Goal: Find specific page/section: Find specific page/section

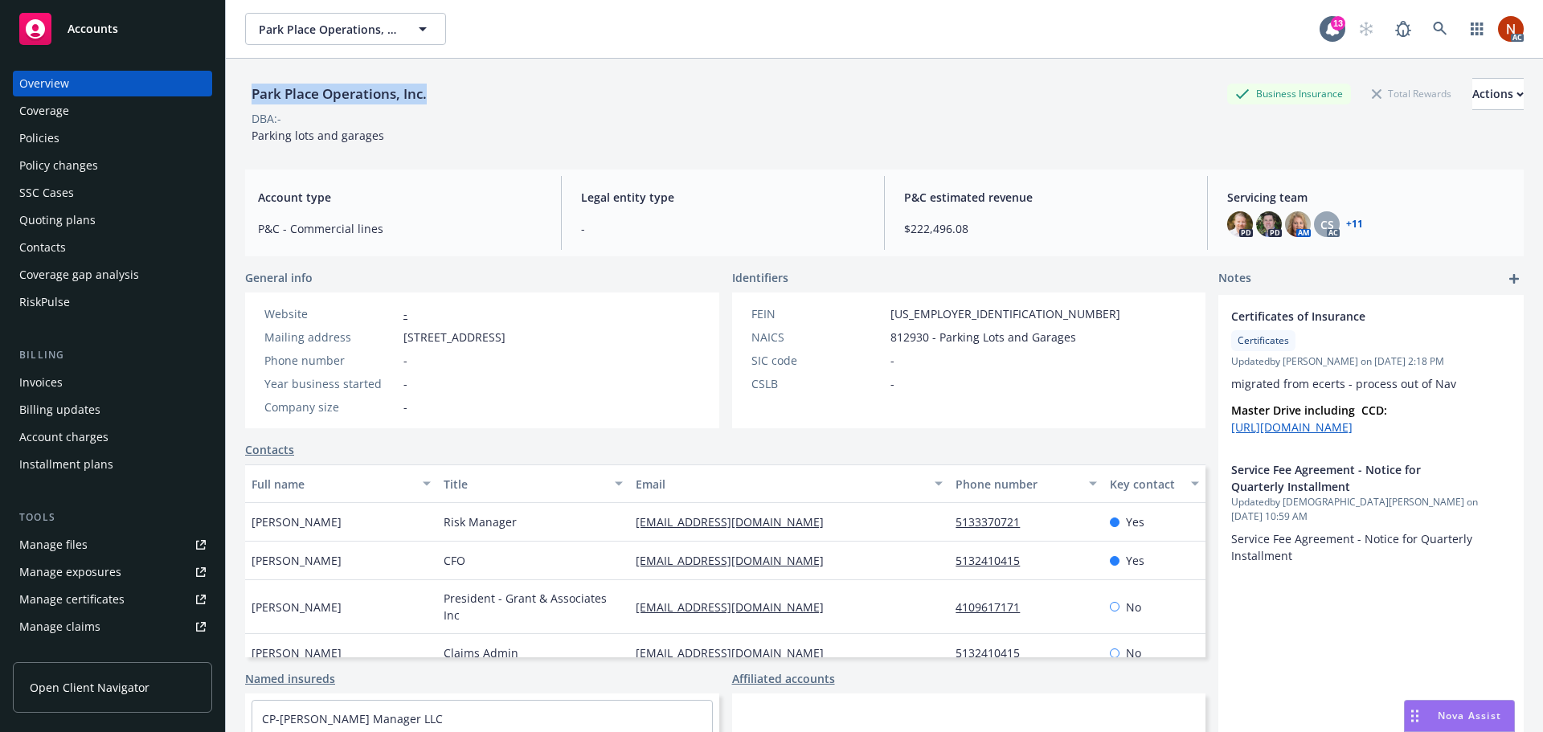
drag, startPoint x: 424, startPoint y: 97, endPoint x: 252, endPoint y: 96, distance: 172.8
click at [252, 96] on div "Park Place Operations, Inc. Business Insurance Total Rewards Actions" at bounding box center [884, 94] width 1279 height 32
copy div "Park Place Operations, Inc."
click at [399, 195] on span "Account type" at bounding box center [400, 197] width 284 height 17
click at [92, 141] on div "Policies" at bounding box center [112, 138] width 186 height 26
